Goal: Information Seeking & Learning: Get advice/opinions

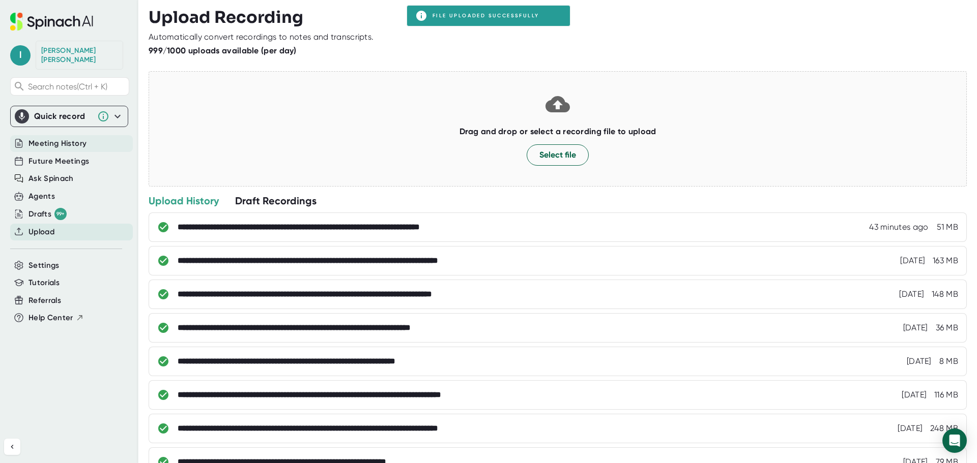
click at [33, 138] on span "Meeting History" at bounding box center [57, 144] width 58 height 12
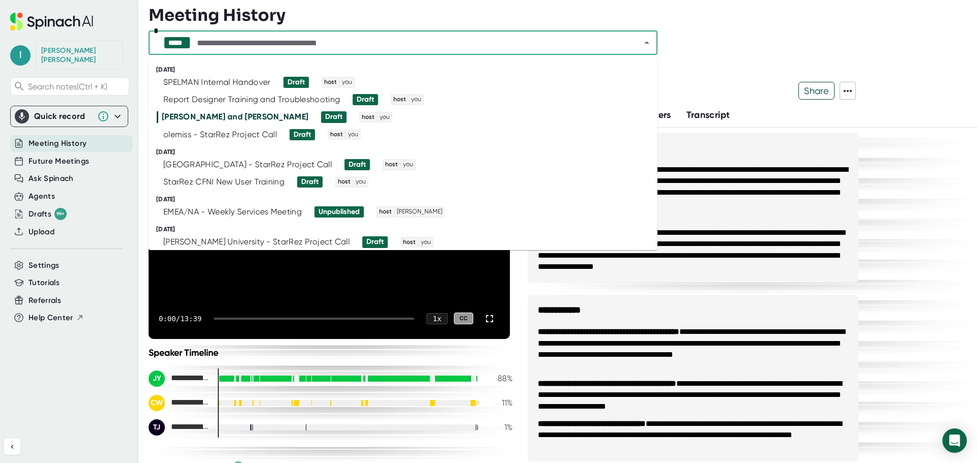
click at [452, 47] on input "text" at bounding box center [409, 43] width 429 height 14
click at [212, 133] on div "olemiss - StarRez Project Call" at bounding box center [219, 135] width 113 height 10
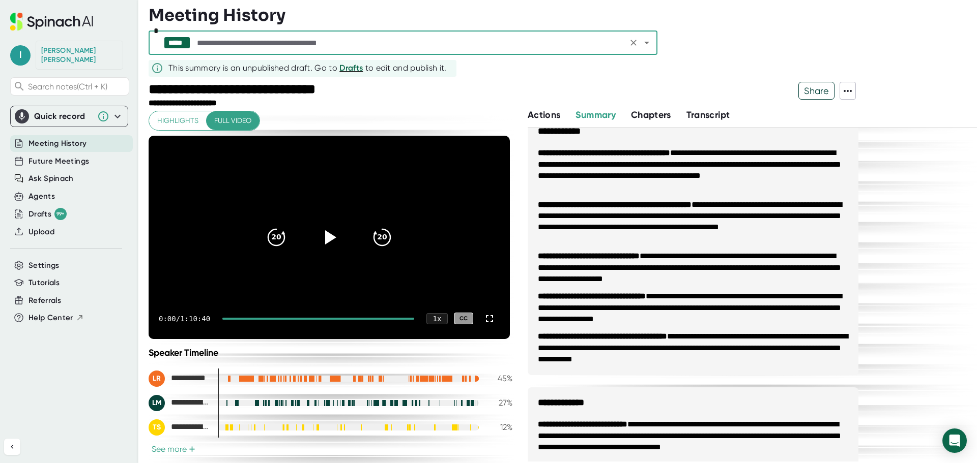
scroll to position [176, 0]
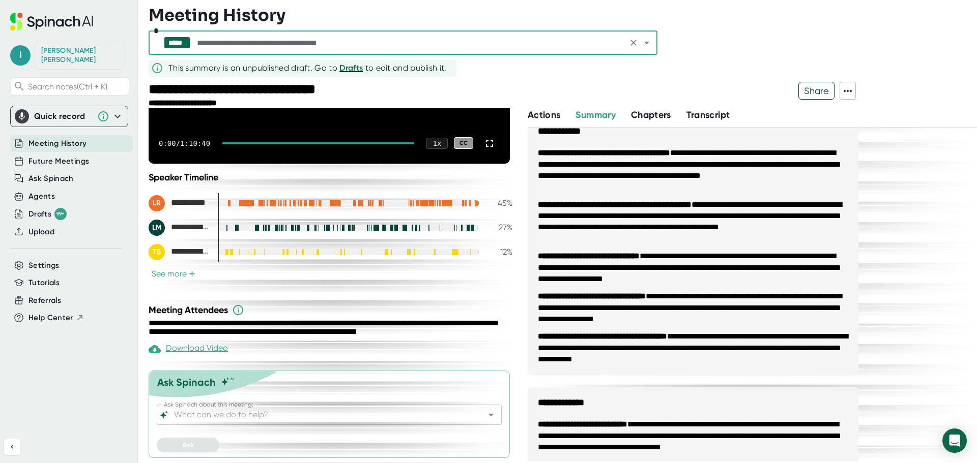
click at [314, 404] on div "Ask Spinach Ask Spinach about this meeting: Ask Spinach about this meeting: Ask" at bounding box center [329, 415] width 361 height 88
click at [310, 414] on input "Ask Spinach about this meeting:" at bounding box center [320, 415] width 297 height 14
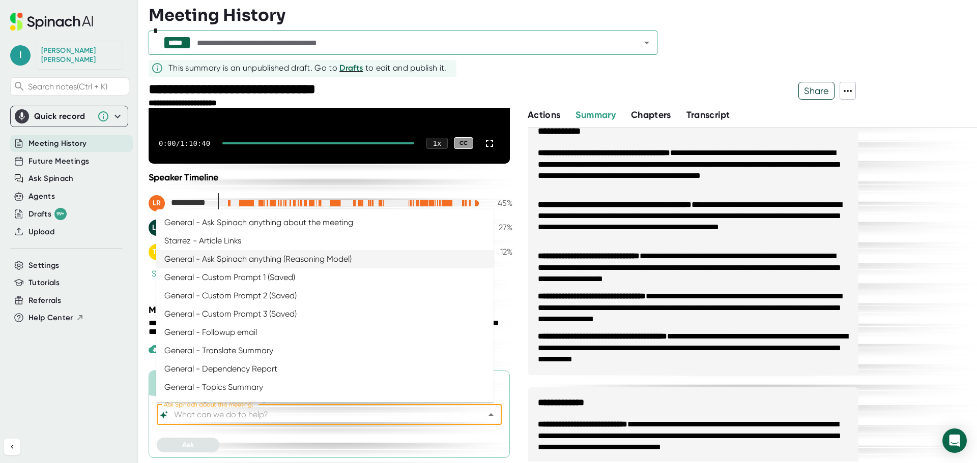
click at [278, 254] on li "General - Ask Spinach anything (Reasoning Model)" at bounding box center [324, 259] width 337 height 18
type input "General - Ask Spinach anything (Reasoning Model)"
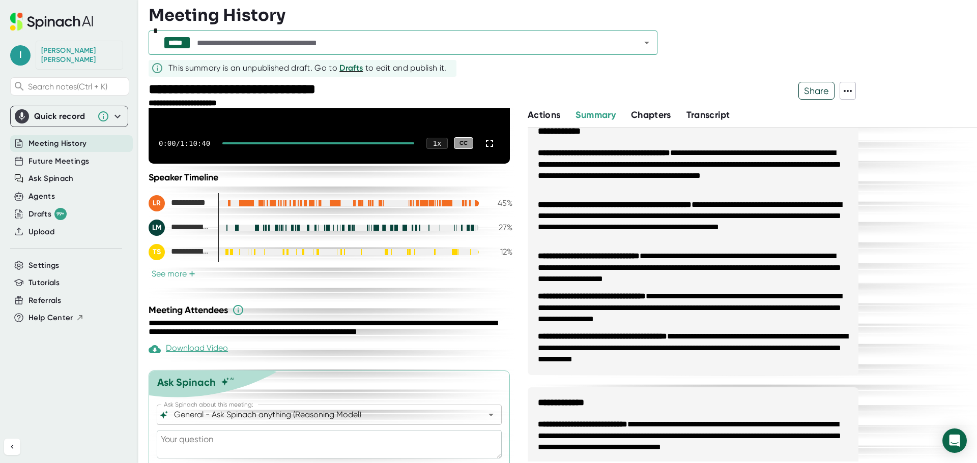
click at [280, 444] on textarea at bounding box center [329, 444] width 345 height 28
type textarea "w"
type textarea "x"
type textarea "wh"
type textarea "x"
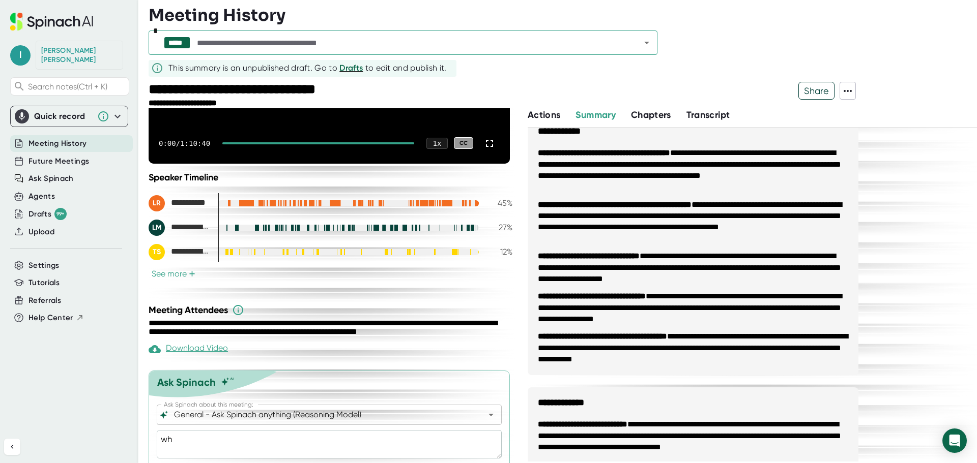
type textarea "wha"
type textarea "x"
type textarea "what"
type textarea "x"
type textarea "what"
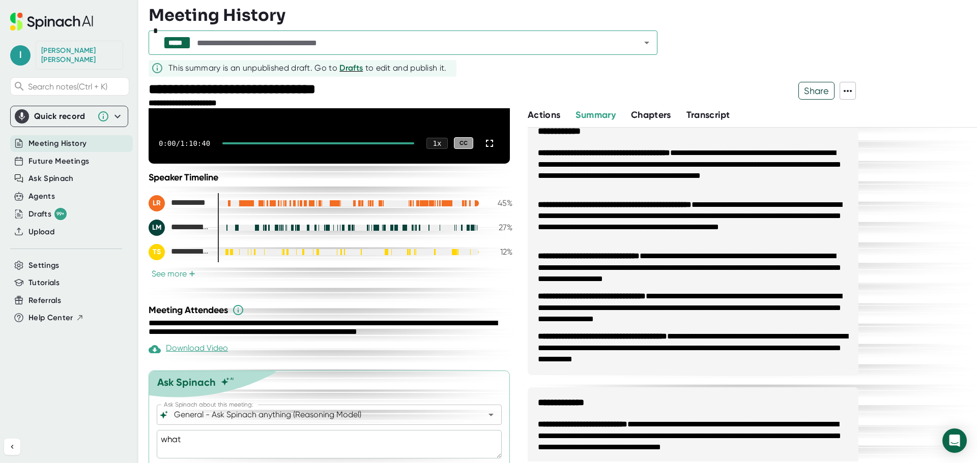
type textarea "x"
type textarea "what o"
type textarea "x"
type textarea "what or"
type textarea "x"
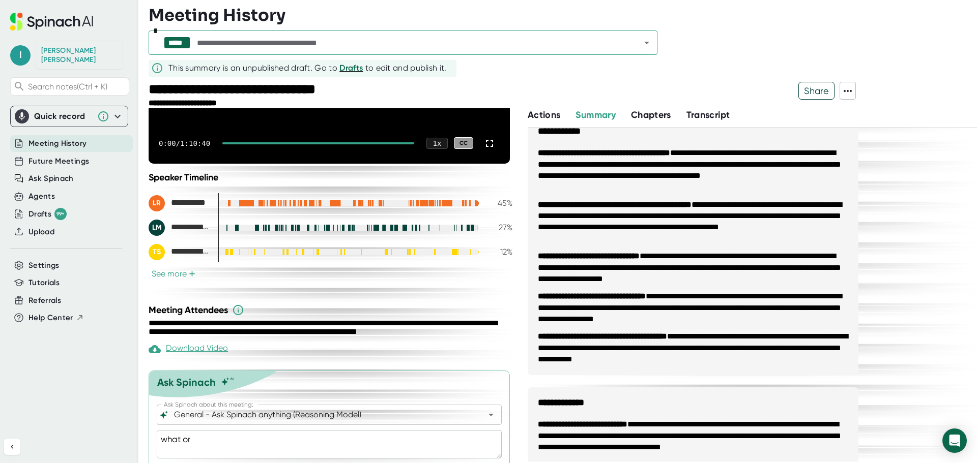
type textarea "what ord"
type textarea "x"
type textarea "what orde"
type textarea "x"
type textarea "what order"
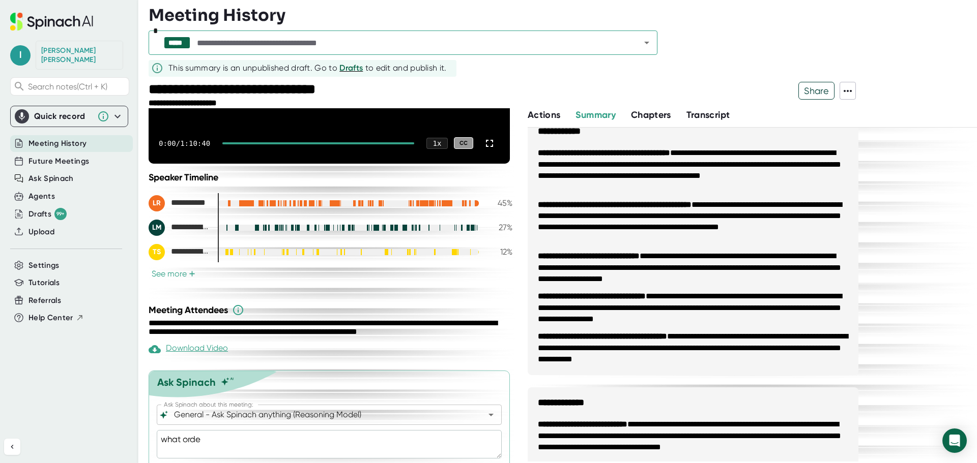
type textarea "x"
type textarea "what order"
type textarea "x"
type textarea "what order t"
type textarea "x"
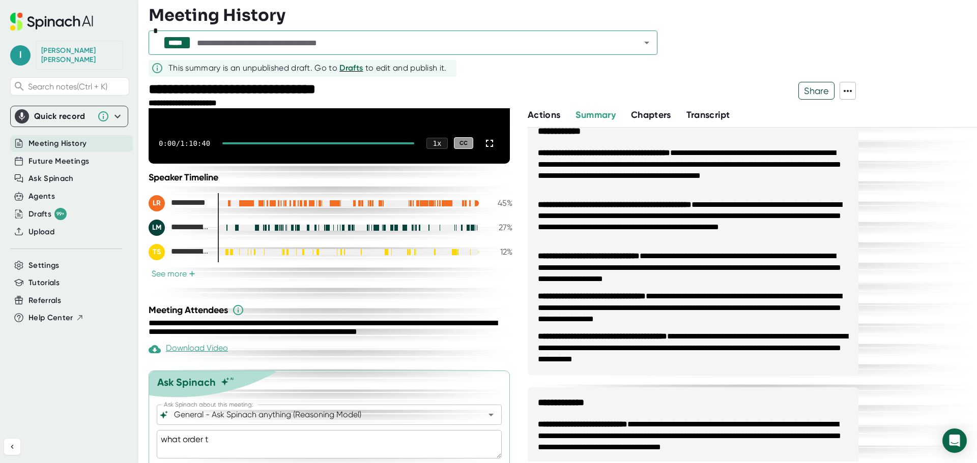
type textarea "what order to"
type textarea "x"
type textarea "what order to"
type textarea "x"
type textarea "what order to"
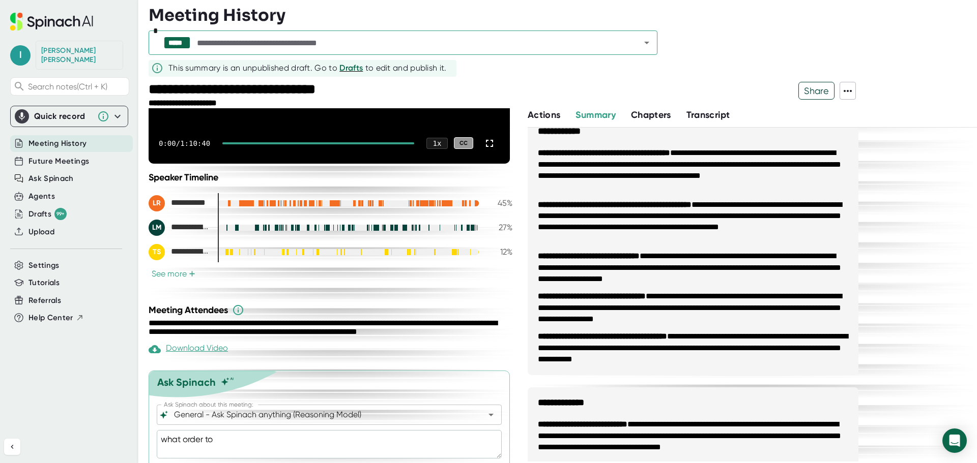
type textarea "x"
type textarea "what order t"
type textarea "x"
type textarea "what order"
type textarea "x"
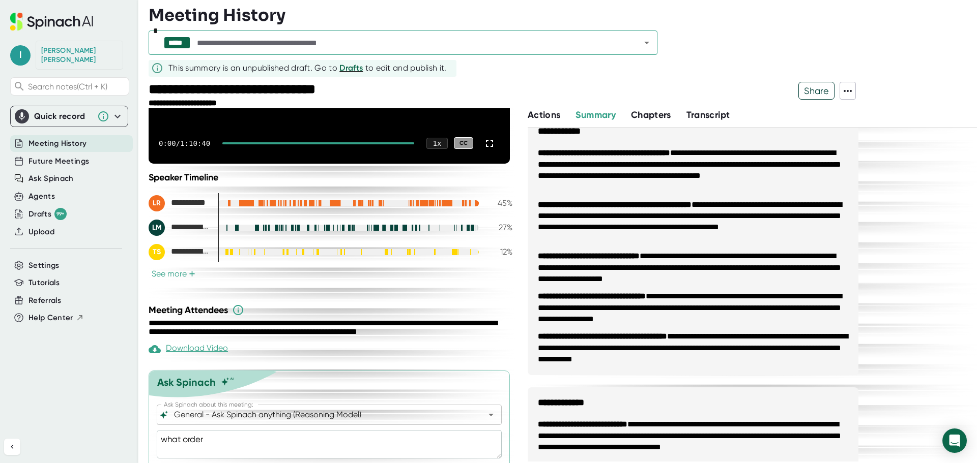
type textarea "what order d"
type textarea "x"
type textarea "what order do"
type textarea "x"
type textarea "what order do"
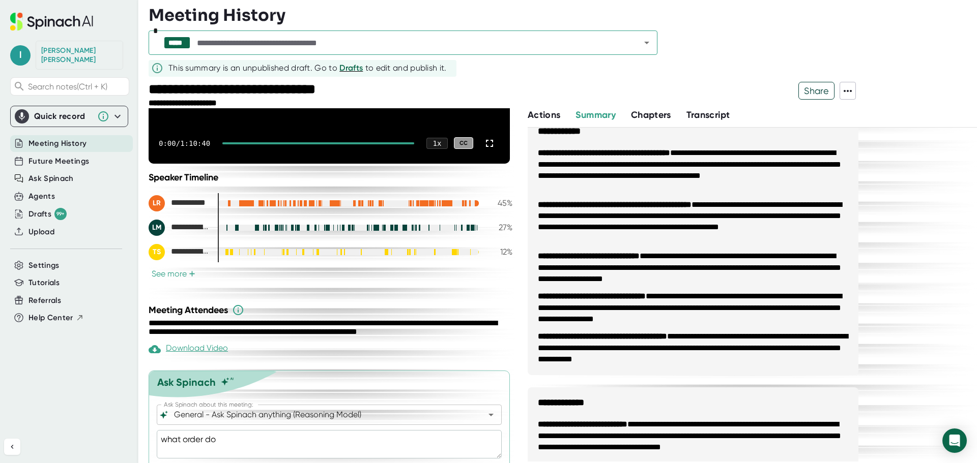
type textarea "x"
type textarea "what order do t"
type textarea "x"
type textarea "what order do th"
type textarea "x"
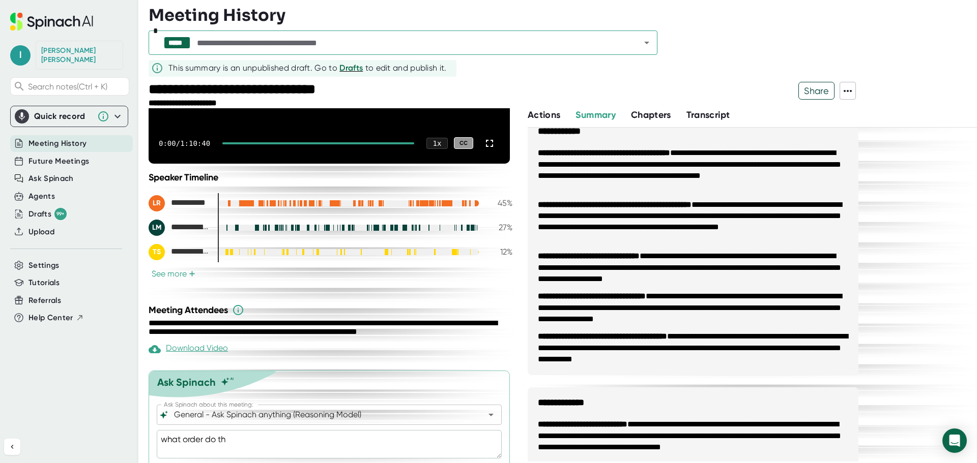
type textarea "what order do the"
type textarea "x"
type textarea "what order do the"
type textarea "x"
type textarea "what order do the i"
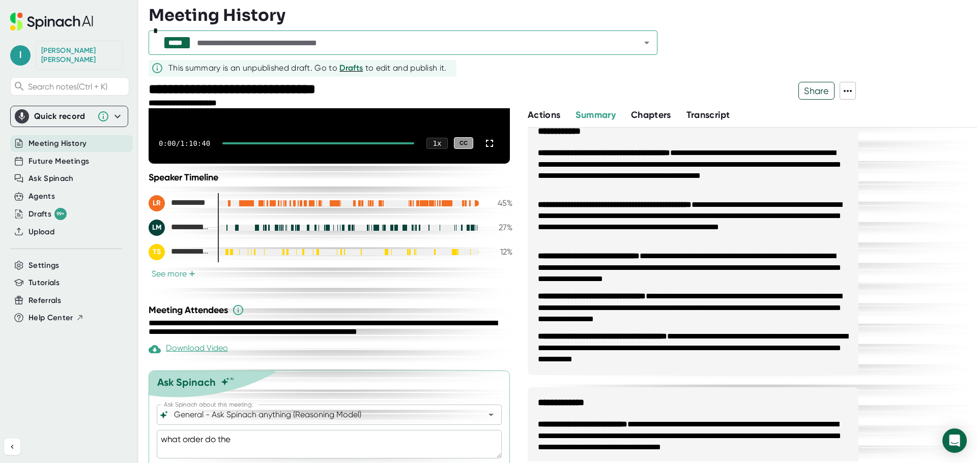
type textarea "x"
type textarea "what order do the im"
type textarea "x"
type textarea "what order do the imp"
type textarea "x"
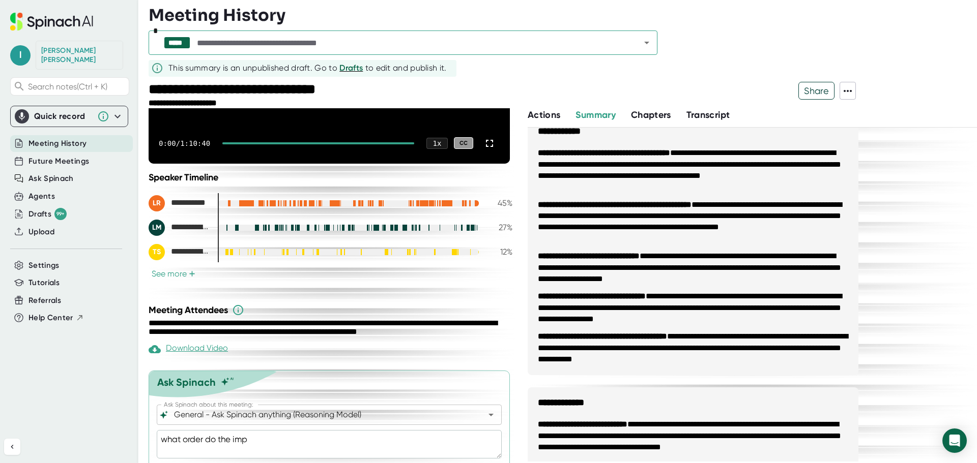
type textarea "what order do the impo"
type textarea "x"
type textarea "what order do the impor"
type textarea "x"
type textarea "what order do the import"
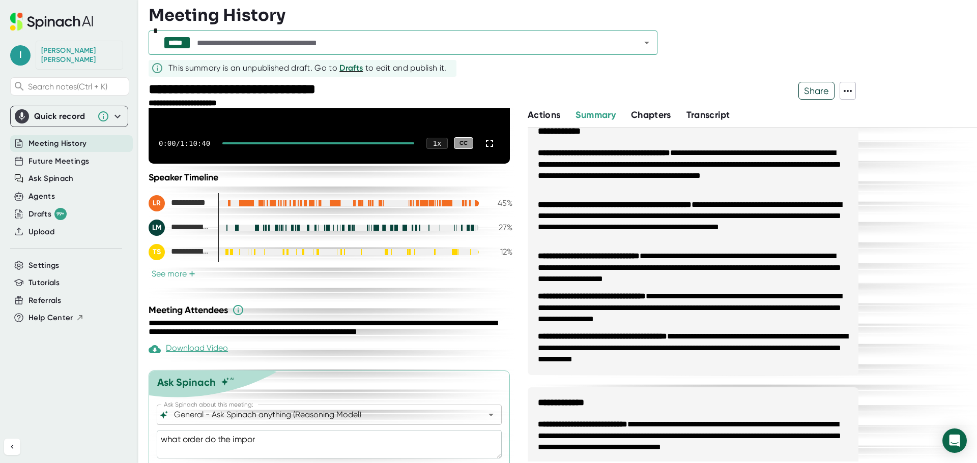
type textarea "x"
type textarea "what order do the import"
type textarea "x"
type textarea "what order do the import f"
type textarea "x"
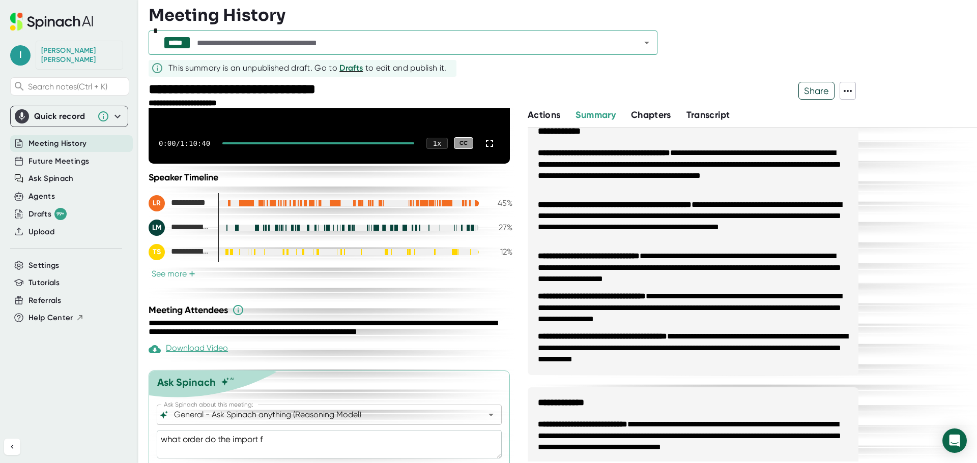
type textarea "what order do the import fi"
type textarea "x"
type textarea "what order do the import fil"
type textarea "x"
type textarea "what order do the import file"
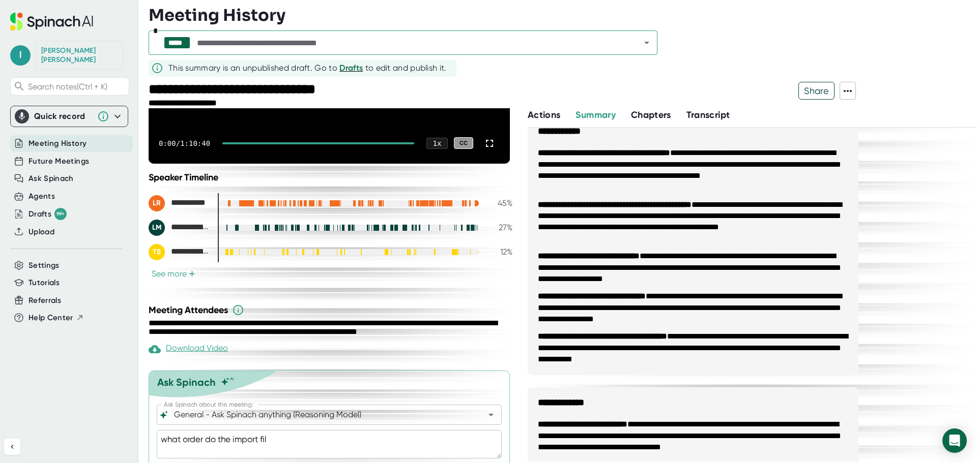
type textarea "x"
type textarea "what order do the import files"
type textarea "x"
type textarea "what order do the import files"
type textarea "x"
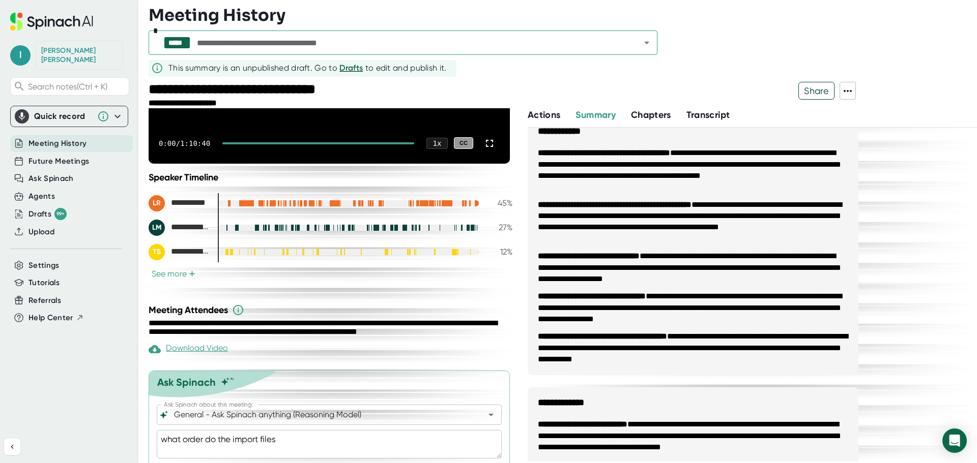
type textarea "what order do the import files n"
type textarea "x"
type textarea "what order do the import files ne"
type textarea "x"
type textarea "what order do the import files nee"
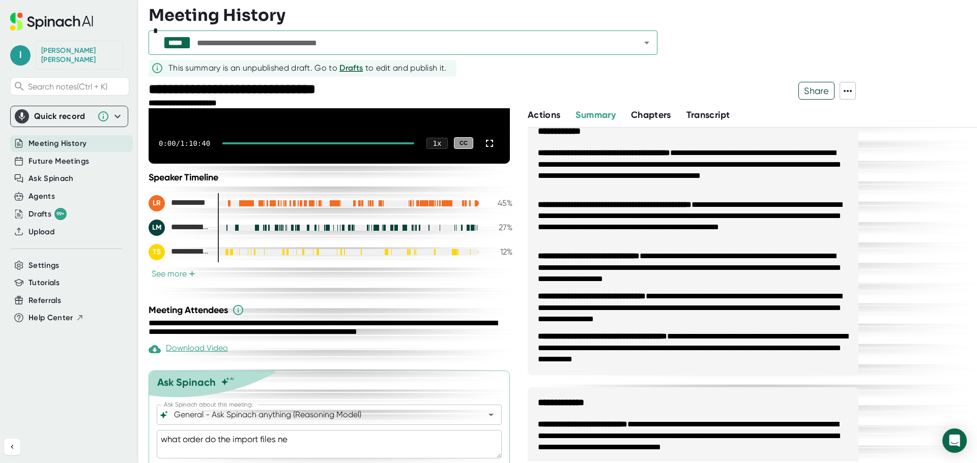
type textarea "x"
type textarea "what order do the import files need"
type textarea "x"
type textarea "what order do the import files need"
type textarea "x"
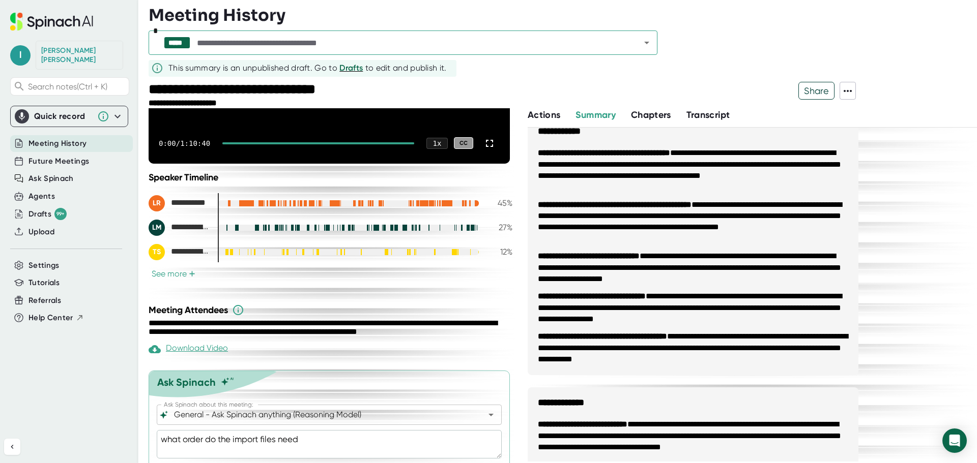
type textarea "what order do the import files need t"
type textarea "x"
type textarea "what order do the import files need to"
type textarea "x"
type textarea "what order do the import files need to"
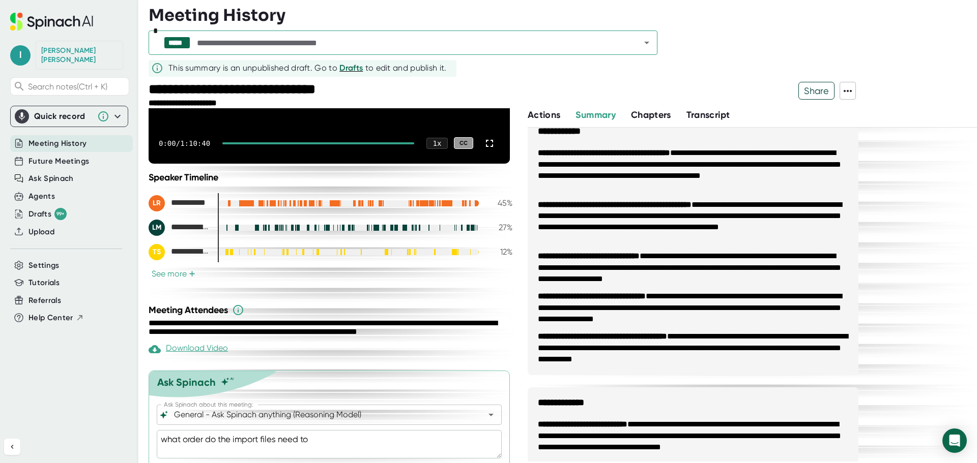
type textarea "x"
type textarea "what order do the import files need to g"
type textarea "x"
type textarea "what order do the import files need to go"
type textarea "x"
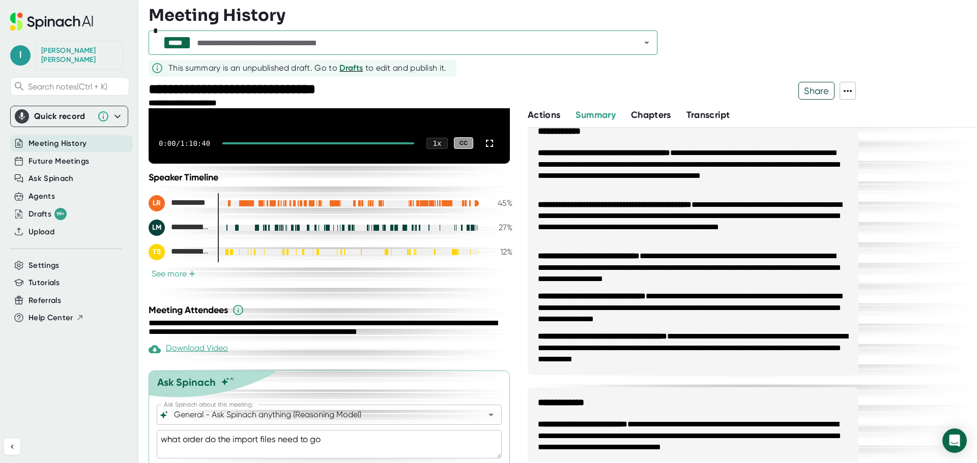
type textarea "what order do the import files need to go"
type textarea "x"
type textarea "what order do the import files need to go i"
type textarea "x"
type textarea "what order do the import files need to go in"
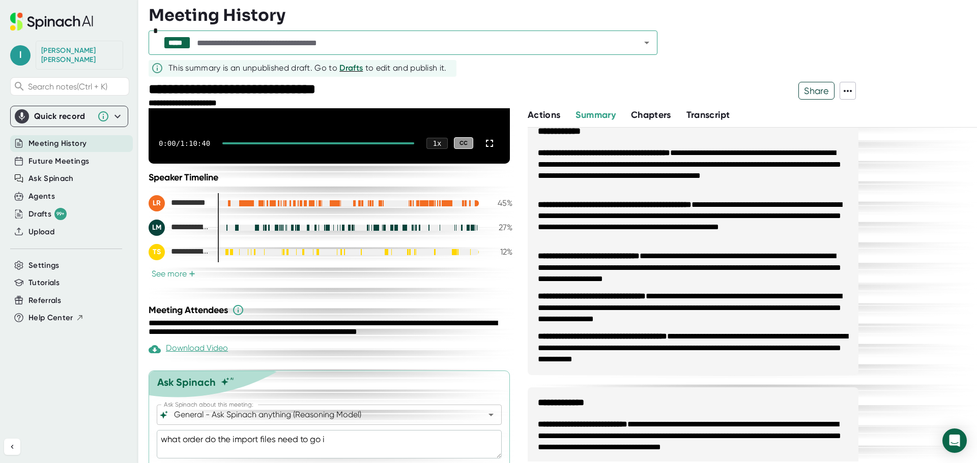
type textarea "x"
type textarea "what order do the import files need to go in"
type textarea "x"
type textarea "what order do the import files need to go in ?"
type textarea "x"
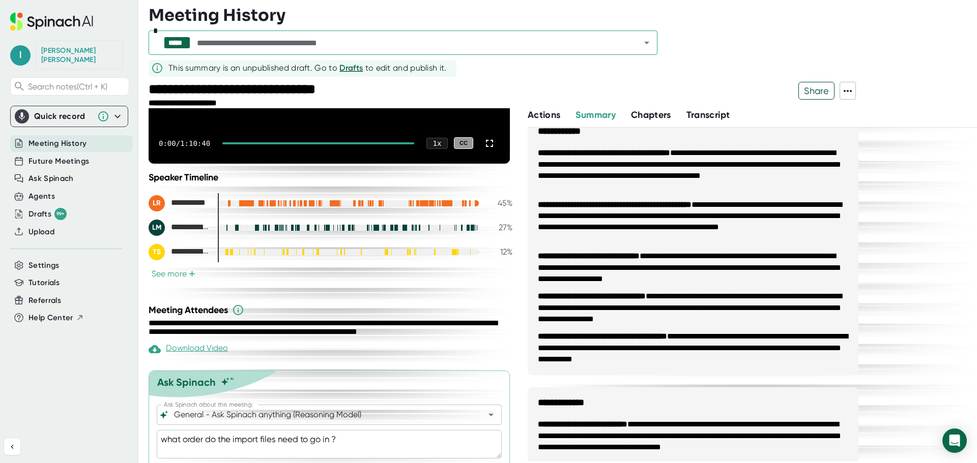
type textarea "what order do the import files need to go in"
type textarea "x"
type textarea "what order do the import files need to go in"
type textarea "x"
type textarea "what order do the import files need to go in?"
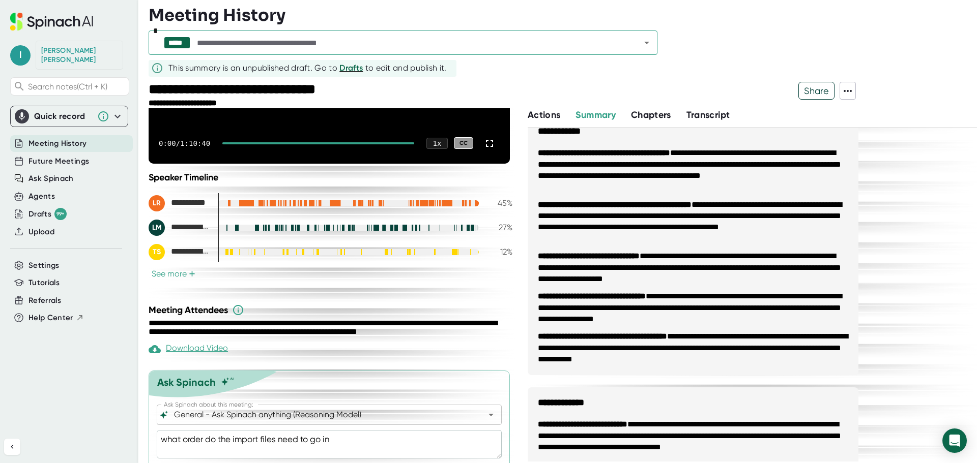
type textarea "x"
type textarea "what order do the import files need to go in?"
type textarea "x"
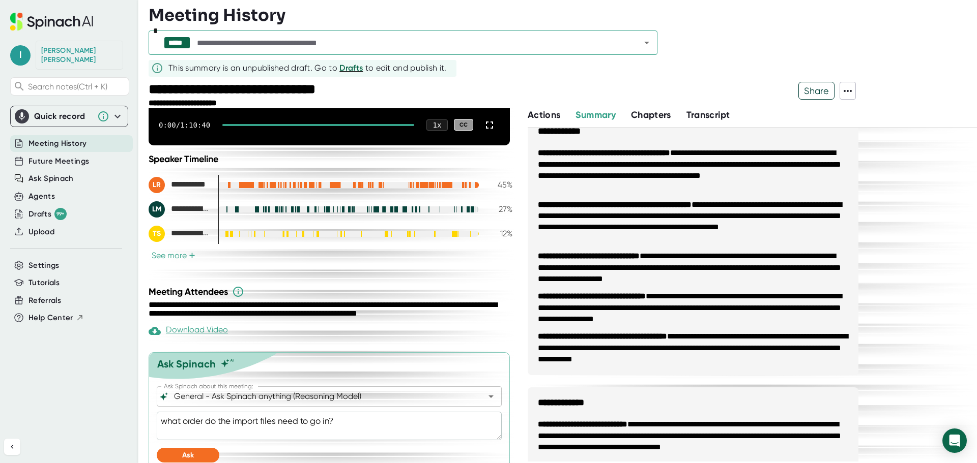
scroll to position [204, 0]
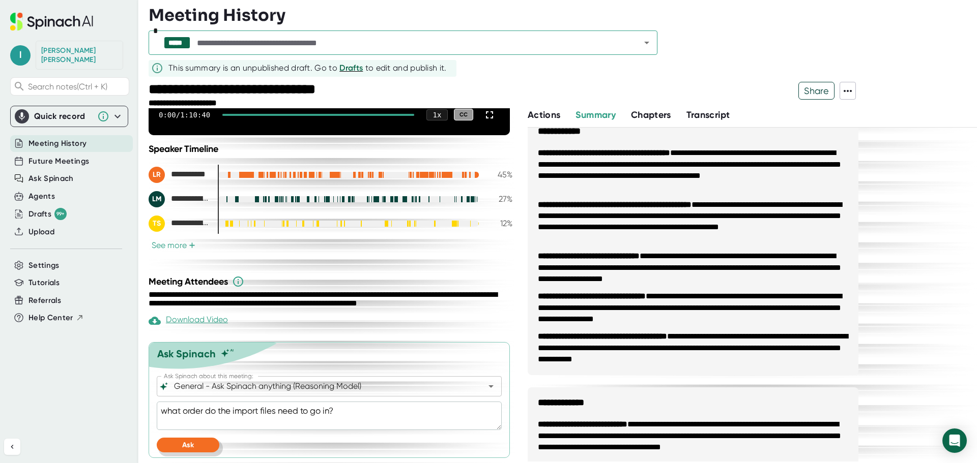
type textarea "what order do the import files need to go in?"
click at [209, 446] on button "Ask" at bounding box center [188, 445] width 63 height 15
click at [181, 251] on div "**********" at bounding box center [331, 85] width 364 height 356
click at [177, 244] on button "See more +" at bounding box center [174, 245] width 50 height 11
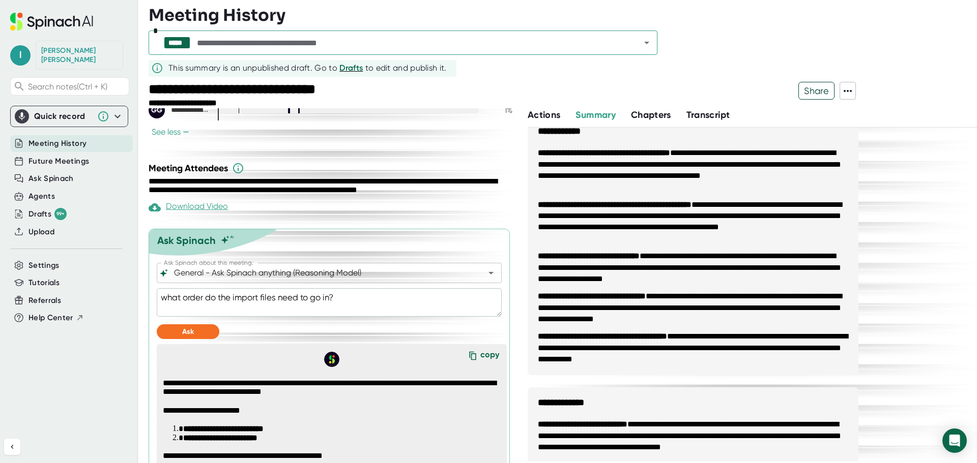
scroll to position [529, 0]
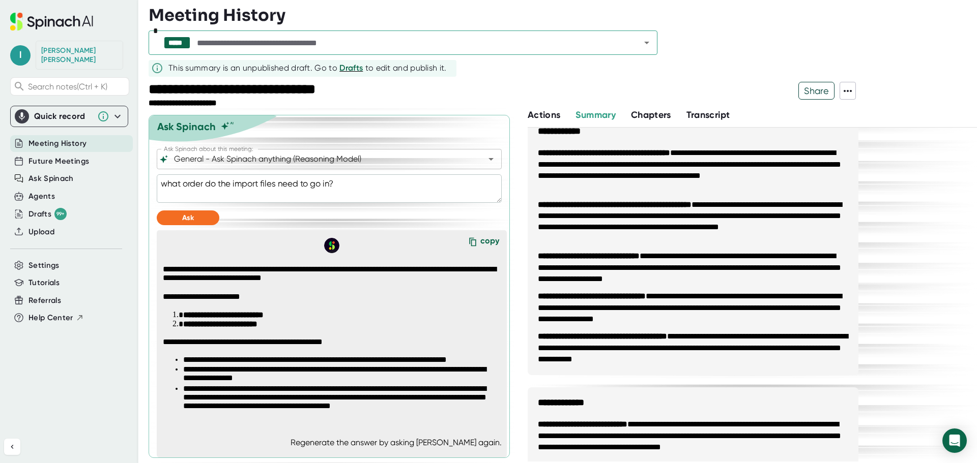
type textarea "x"
